Goal: Information Seeking & Learning: Learn about a topic

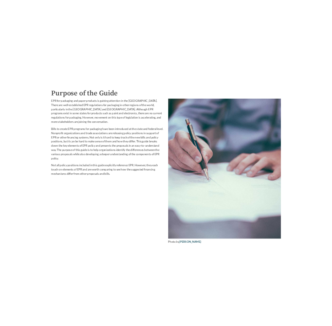
scroll to position [809, 0]
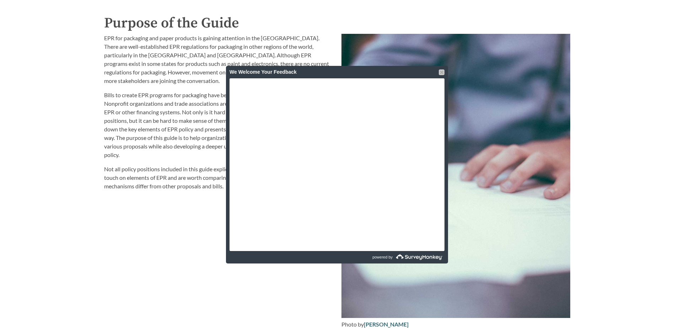
click at [439, 71] on div at bounding box center [442, 72] width 6 height 6
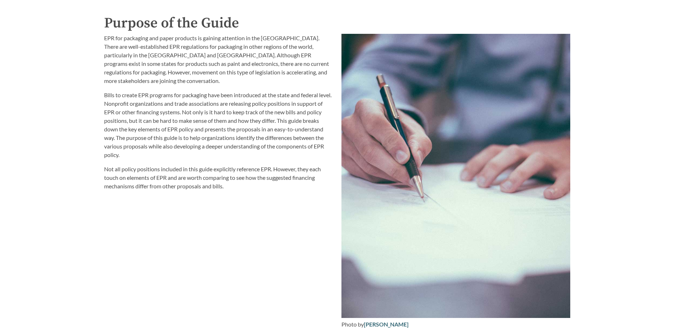
click at [242, 178] on p "Not all policy positions included in this guide explicitly reference EPR. Howev…" at bounding box center [218, 178] width 229 height 26
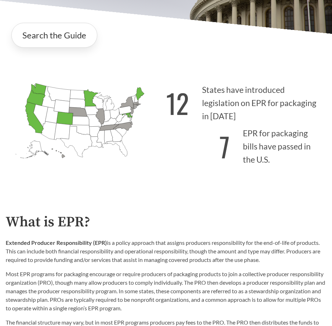
scroll to position [113, 0]
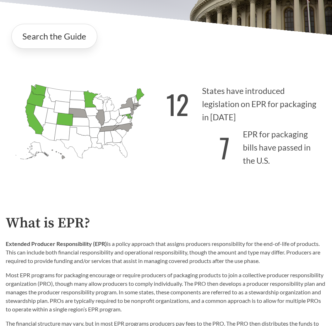
click at [136, 106] on icon "[US_STATE] Introduced: 1" at bounding box center [135, 107] width 4 height 4
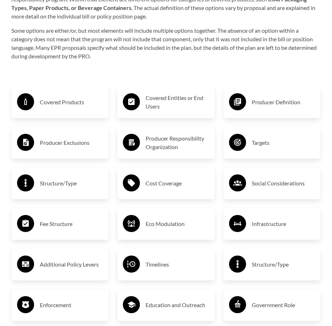
scroll to position [1033, 0]
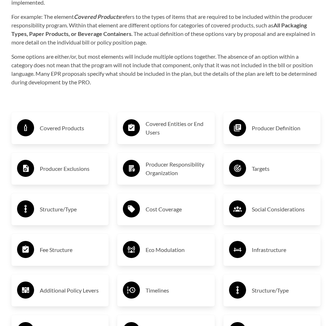
click at [160, 296] on h3 "Timelines" at bounding box center [177, 289] width 63 height 11
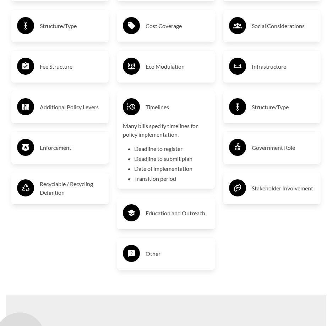
scroll to position [1216, 0]
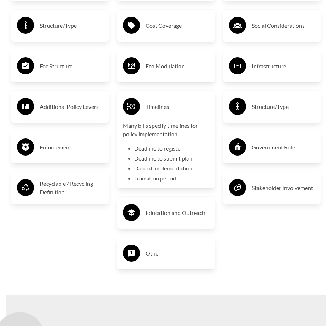
click at [164, 112] on h3 "Timelines" at bounding box center [177, 106] width 63 height 11
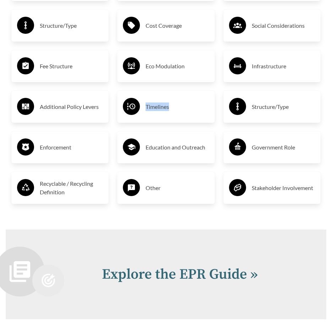
click at [164, 112] on h3 "Timelines" at bounding box center [177, 106] width 63 height 11
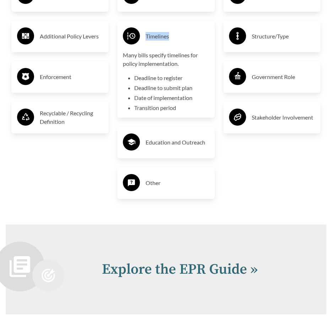
scroll to position [1289, 0]
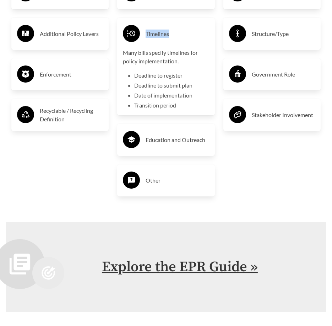
click at [138, 272] on link "Explore the EPR Guide »" at bounding box center [180, 267] width 156 height 18
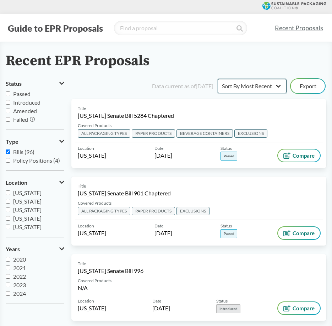
click at [270, 90] on select "Sort By Most Recent Sort By Status" at bounding box center [252, 86] width 69 height 14
select select "Sort By Status"
click at [218, 79] on select "Sort By Most Recent Sort By Status" at bounding box center [252, 86] width 69 height 14
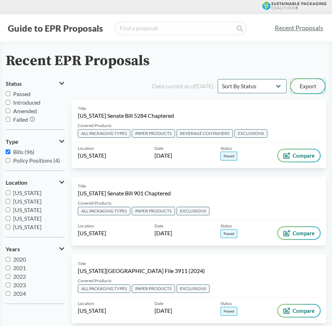
click at [303, 86] on button "Export" at bounding box center [308, 86] width 34 height 14
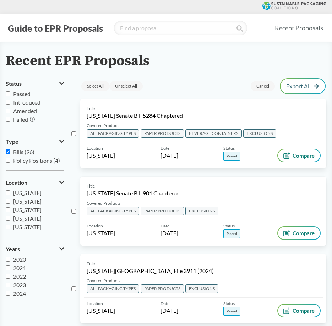
click at [299, 27] on link "Recent Proposals" at bounding box center [299, 28] width 55 height 16
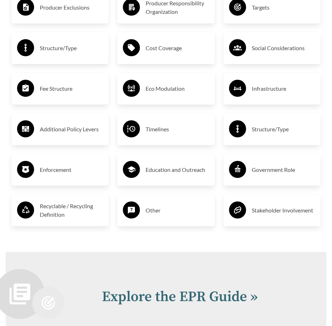
scroll to position [1193, 0]
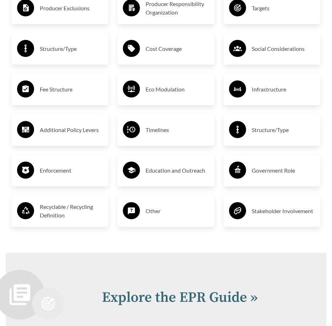
click at [131, 137] on circle at bounding box center [131, 129] width 17 height 17
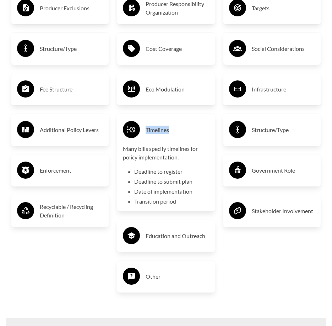
click at [131, 137] on circle at bounding box center [131, 129] width 17 height 17
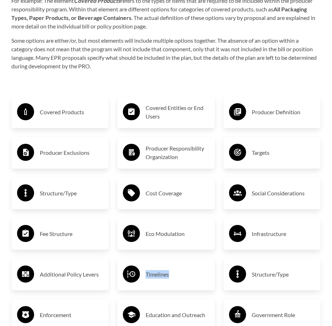
scroll to position [993, 0]
